Goal: Task Accomplishment & Management: Manage account settings

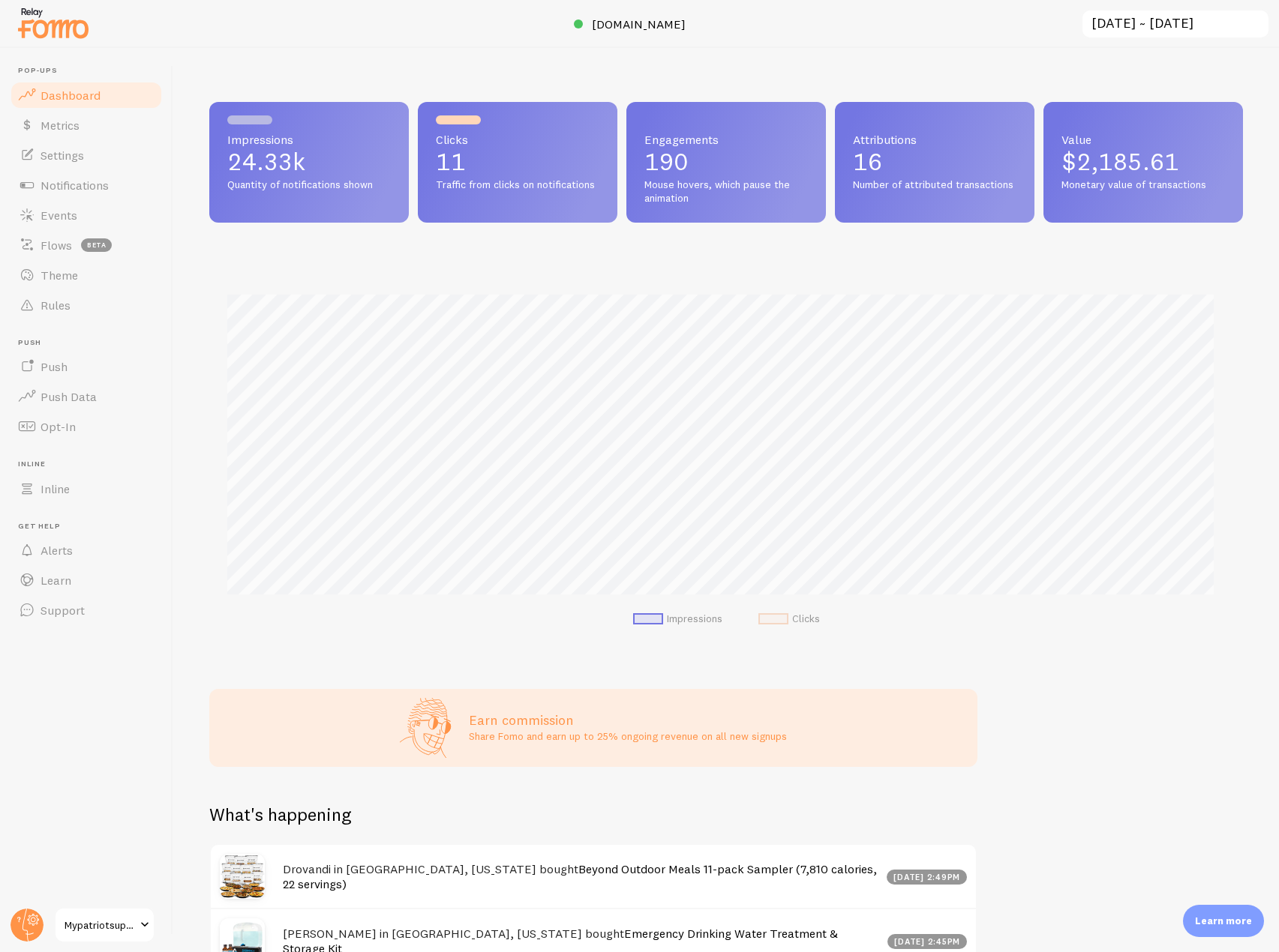
scroll to position [749413, 749111]
click at [650, 26] on span "[DOMAIN_NAME]" at bounding box center [639, 23] width 94 height 15
click at [100, 183] on span "Notifications" at bounding box center [74, 185] width 68 height 15
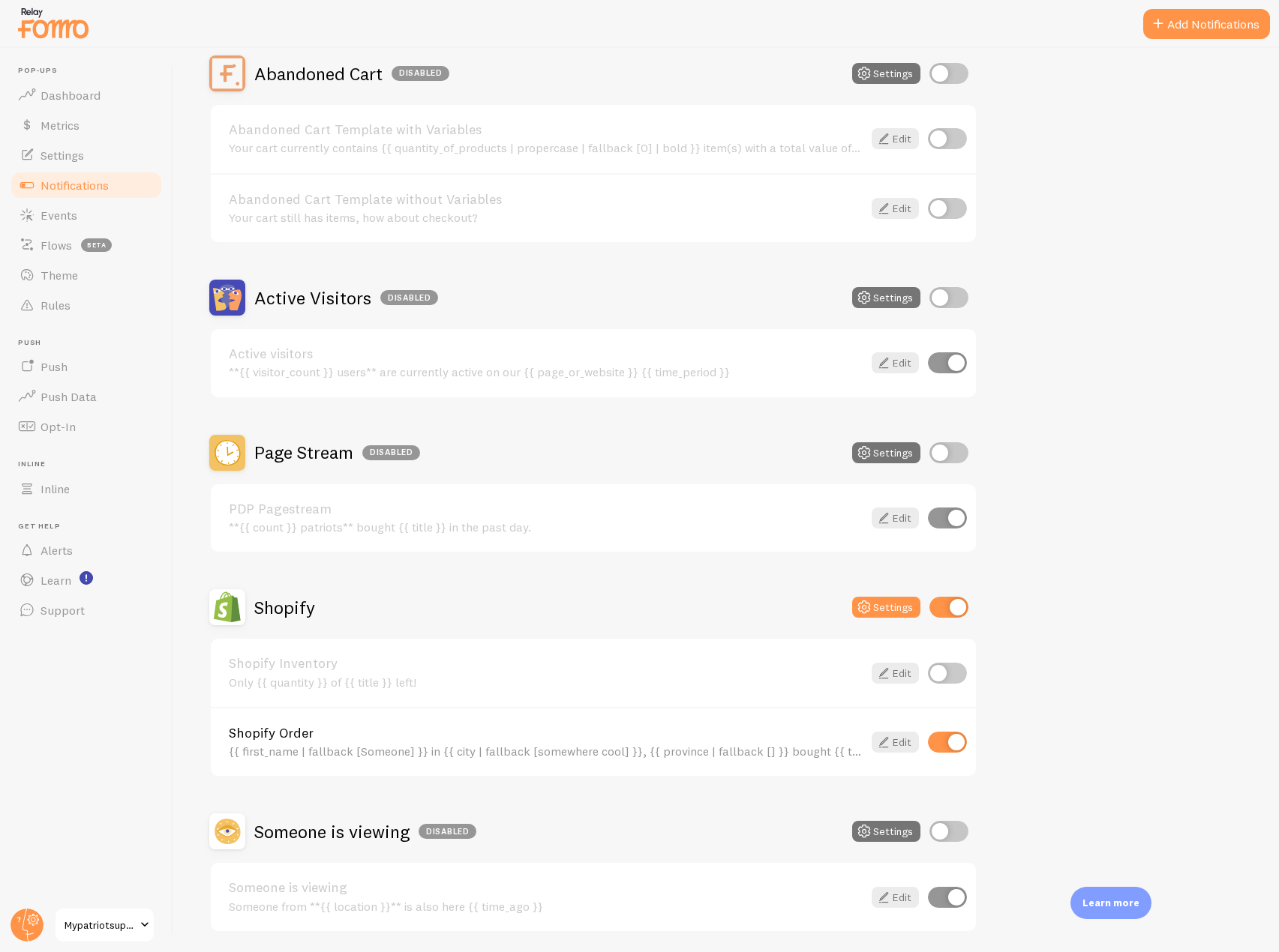
scroll to position [202, 0]
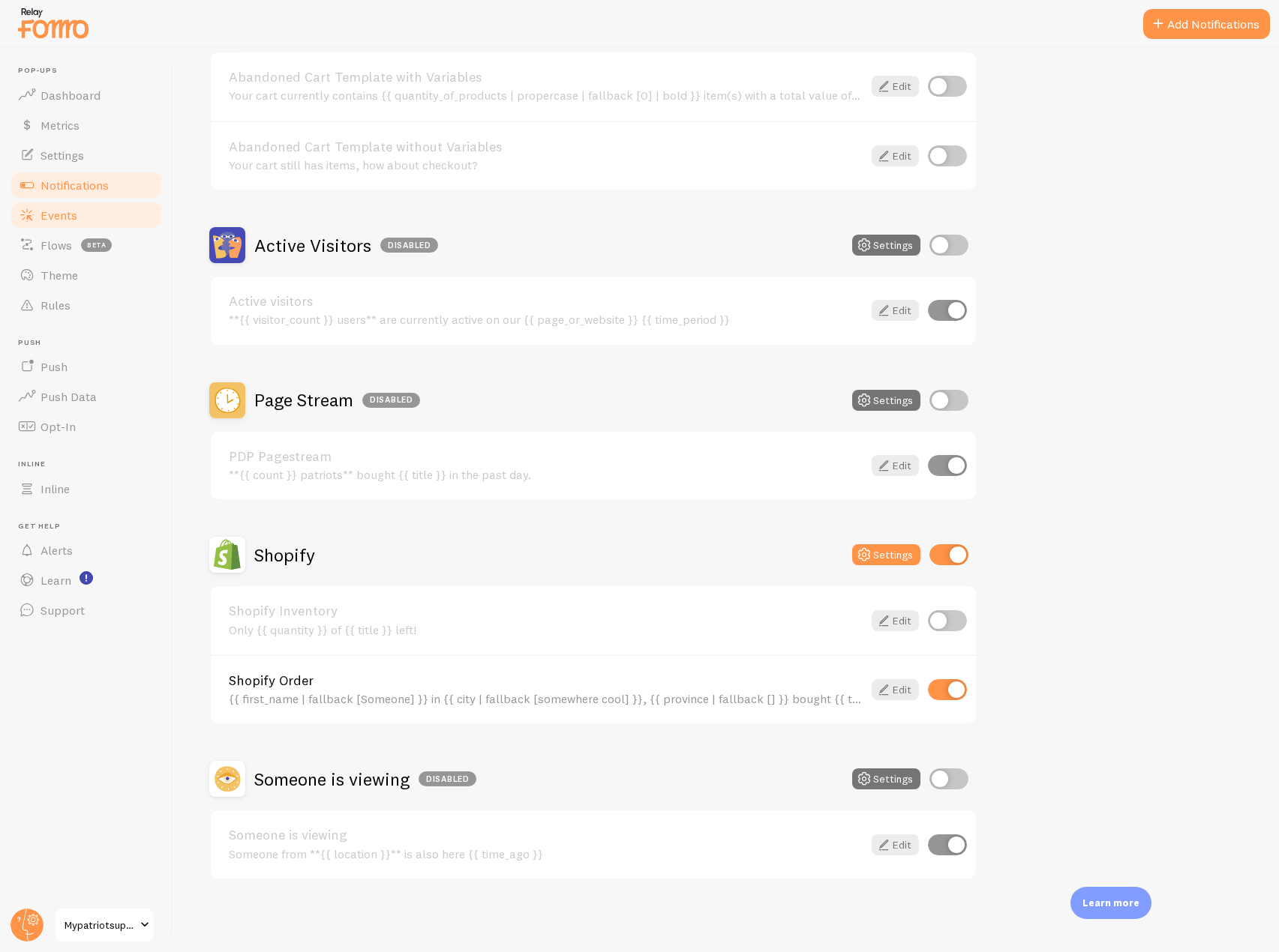
click at [78, 219] on link "Events" at bounding box center [87, 215] width 155 height 30
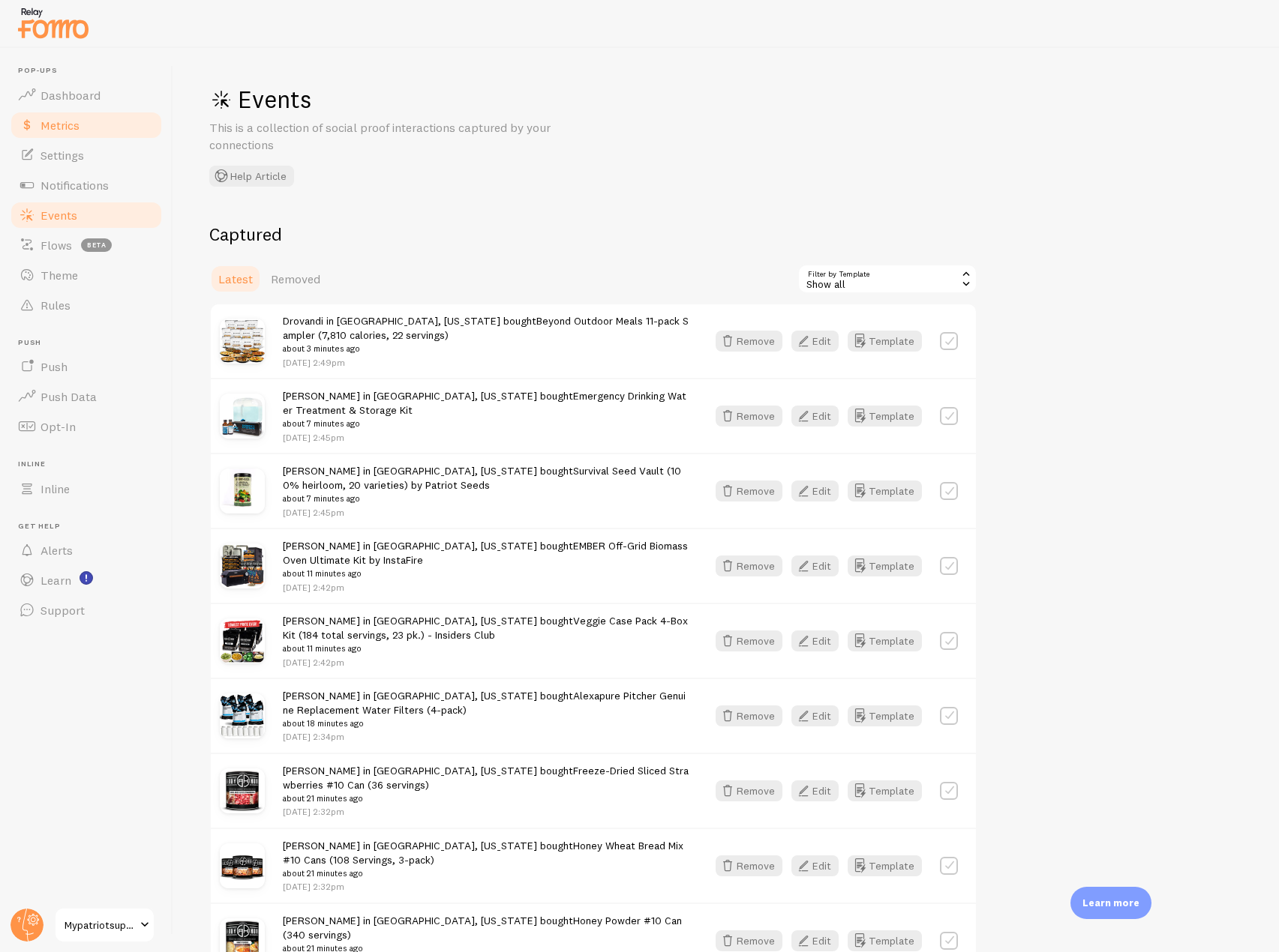
click at [94, 124] on link "Metrics" at bounding box center [87, 125] width 155 height 30
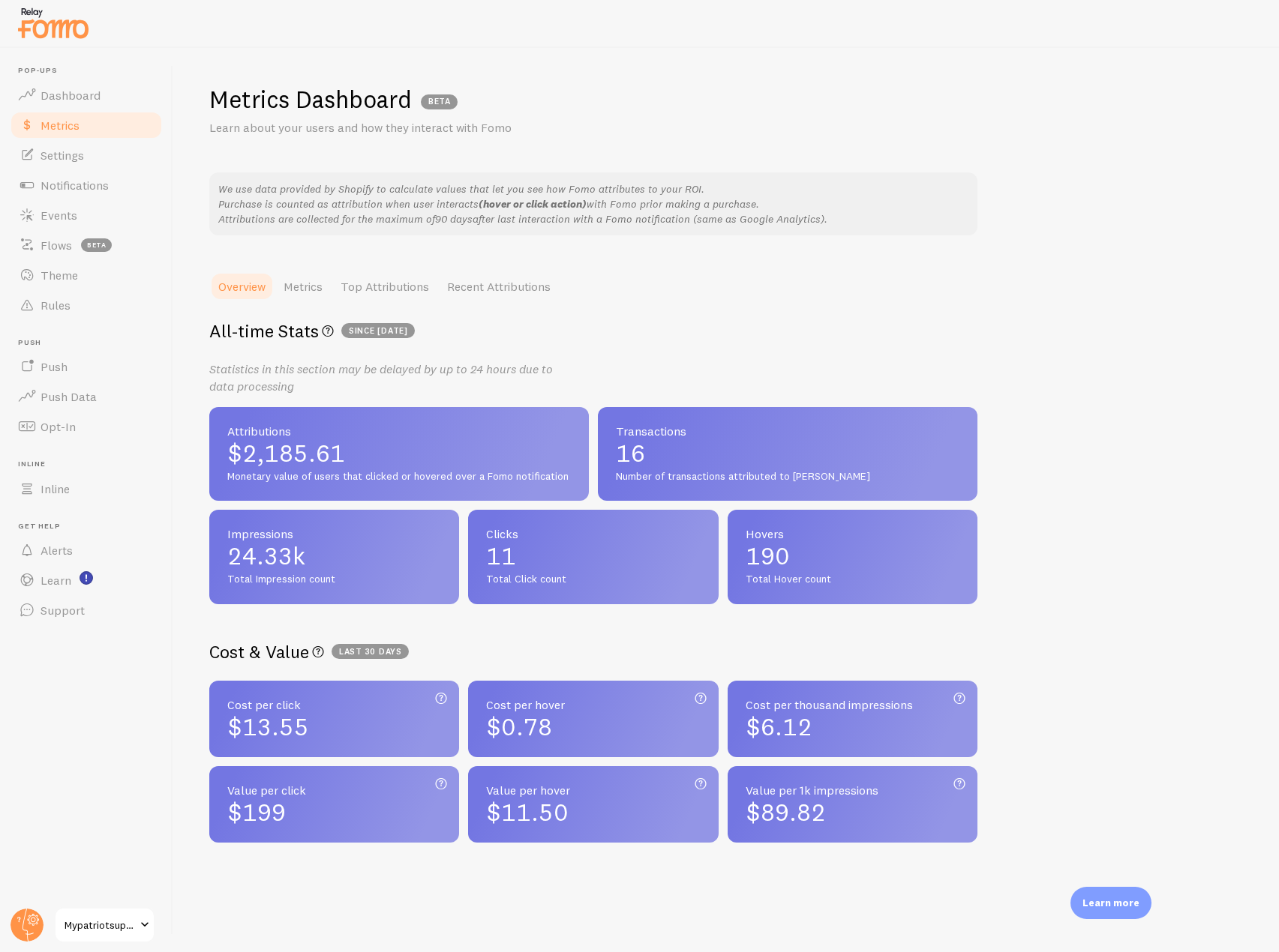
drag, startPoint x: 24, startPoint y: 924, endPoint x: 24, endPoint y: 865, distance: 59.0
click at [24, 924] on circle at bounding box center [27, 925] width 33 height 33
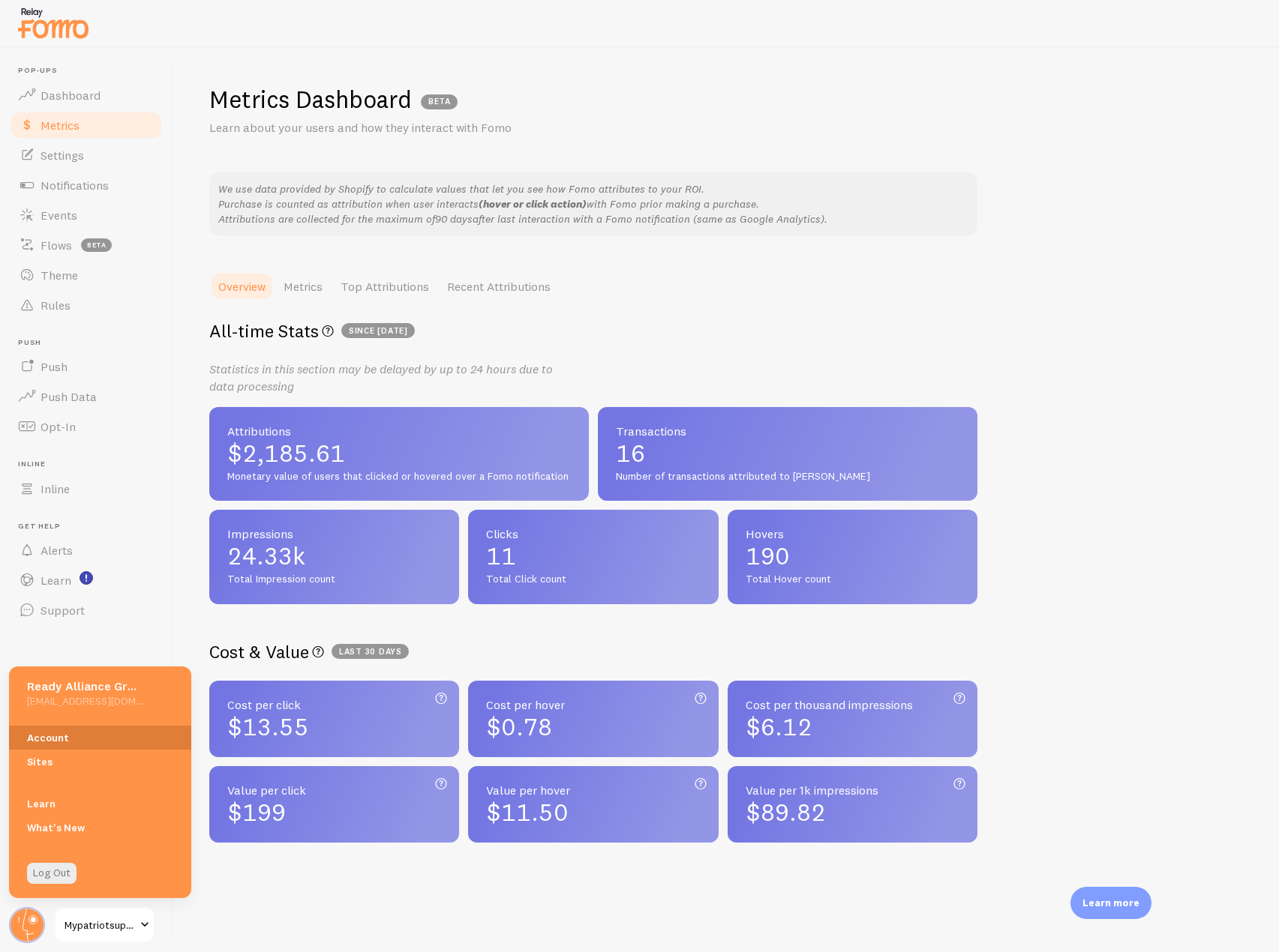
click at [23, 737] on link "Account" at bounding box center [100, 737] width 182 height 24
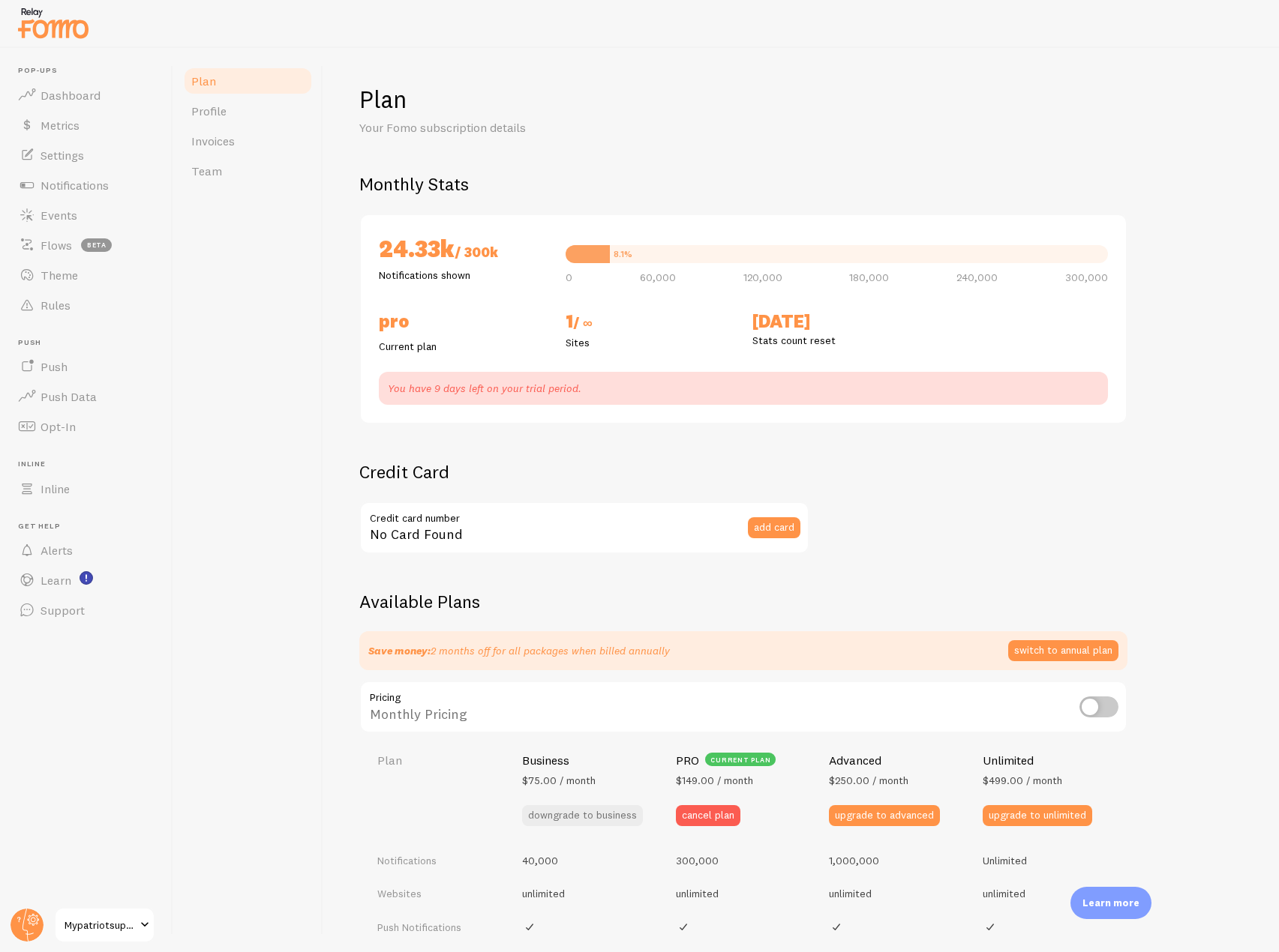
checkbox input "true"
click at [230, 167] on link "Team" at bounding box center [248, 171] width 131 height 30
